Goal: Find specific page/section: Find specific page/section

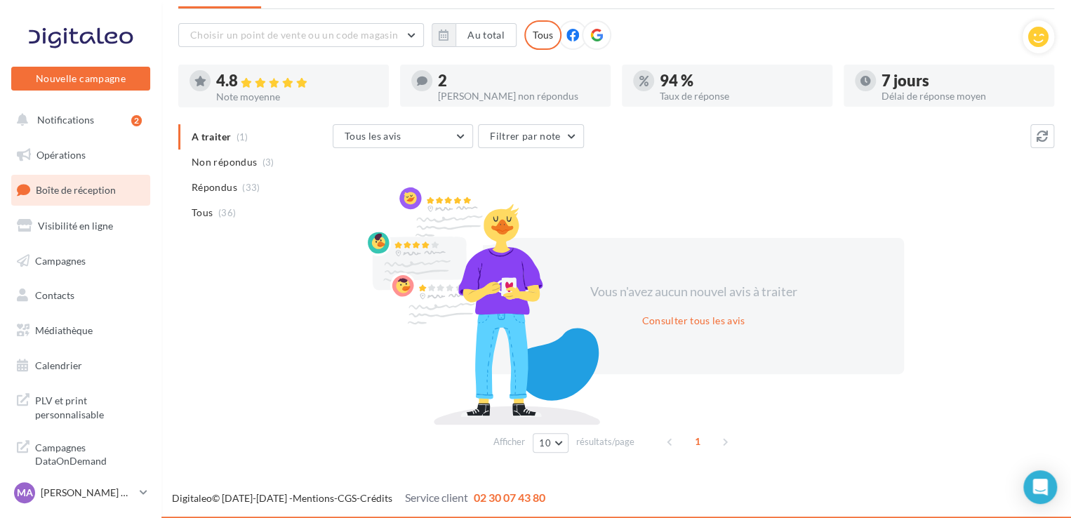
scroll to position [68, 0]
click at [60, 396] on span "PLV et print personnalisable" at bounding box center [89, 406] width 109 height 30
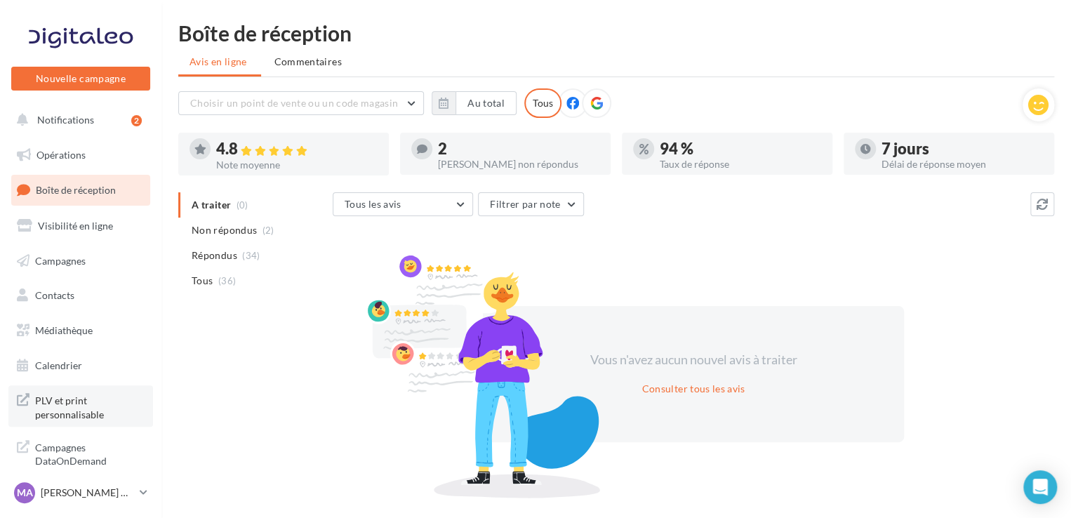
click at [95, 414] on span "PLV et print personnalisable" at bounding box center [89, 406] width 109 height 30
click at [81, 147] on link "Opérations" at bounding box center [80, 154] width 145 height 29
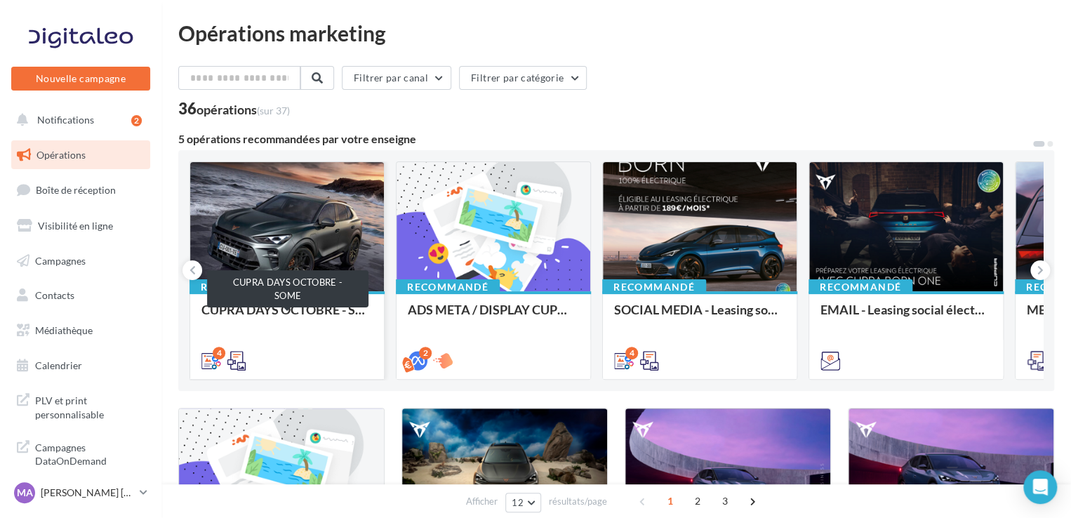
click at [289, 319] on div "CUPRA DAYS OCTOBRE - SOME" at bounding box center [286, 316] width 171 height 28
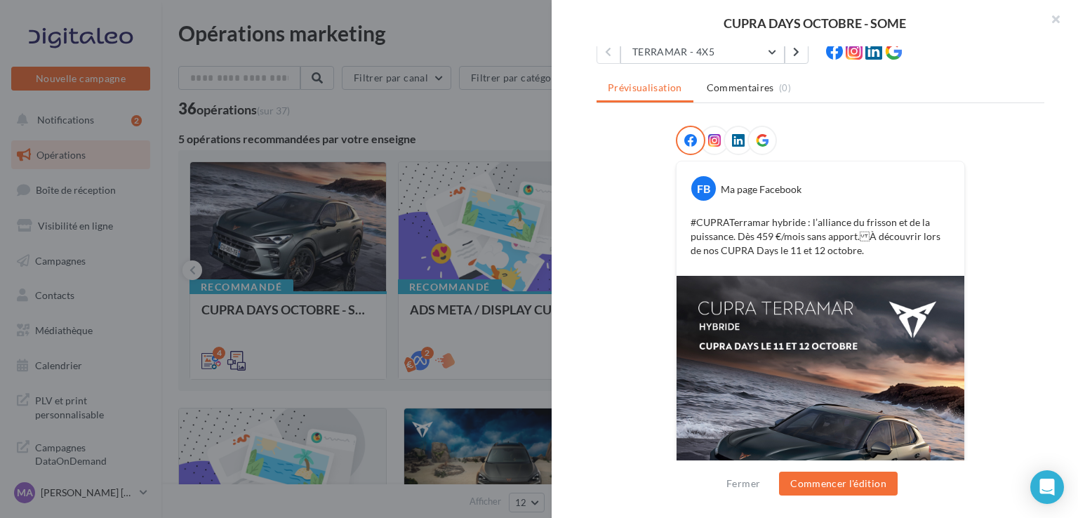
scroll to position [153, 0]
